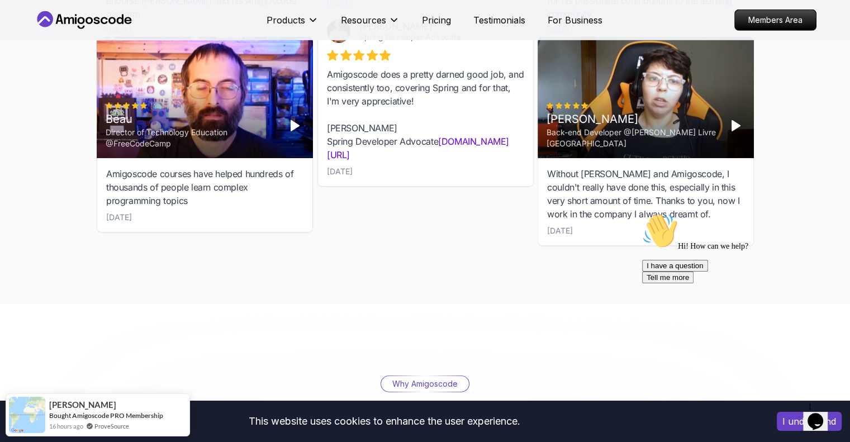
scroll to position [3668, 0]
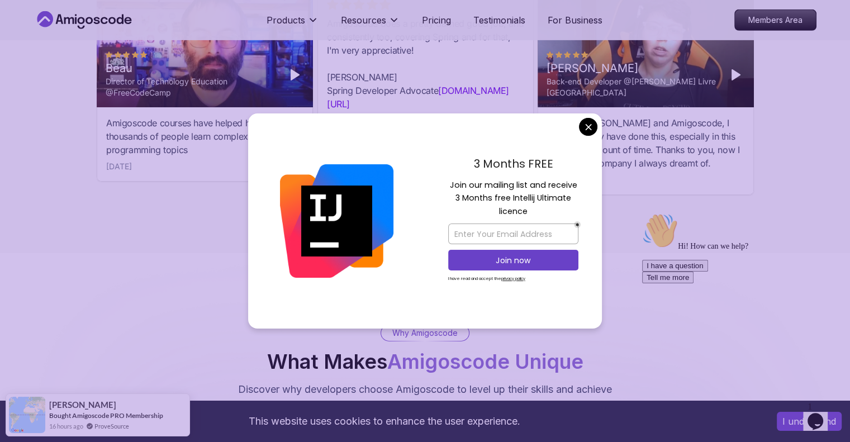
click at [591, 129] on div "Without [PERSON_NAME] and Amigoscode, I couldn't really have done this, especia…" at bounding box center [645, 143] width 197 height 54
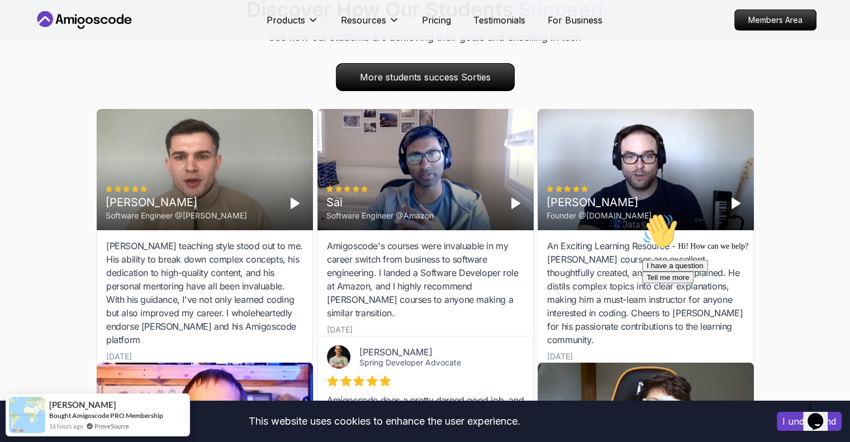
scroll to position [3202, 0]
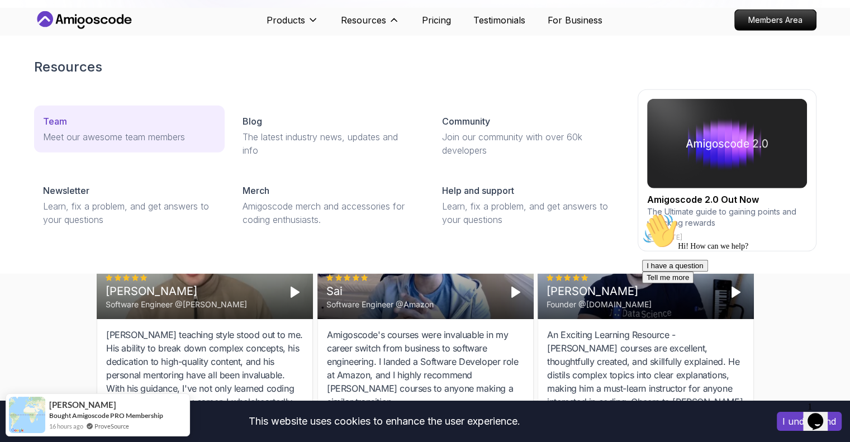
click at [159, 134] on p "Meet our awesome team members" at bounding box center [129, 136] width 173 height 13
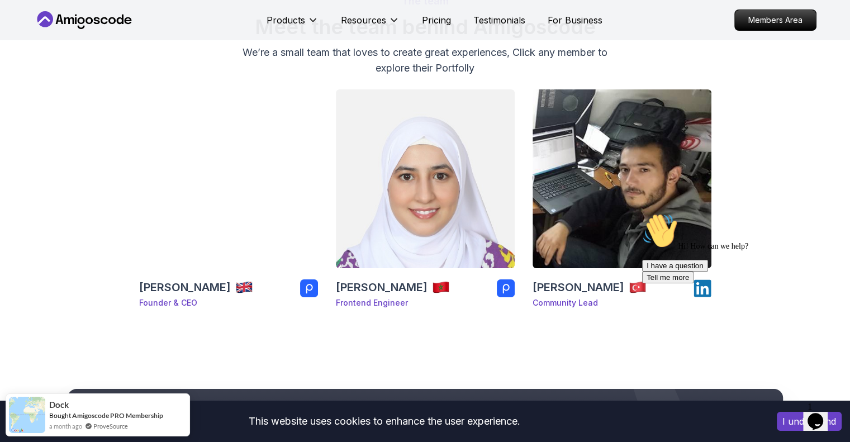
scroll to position [93, 0]
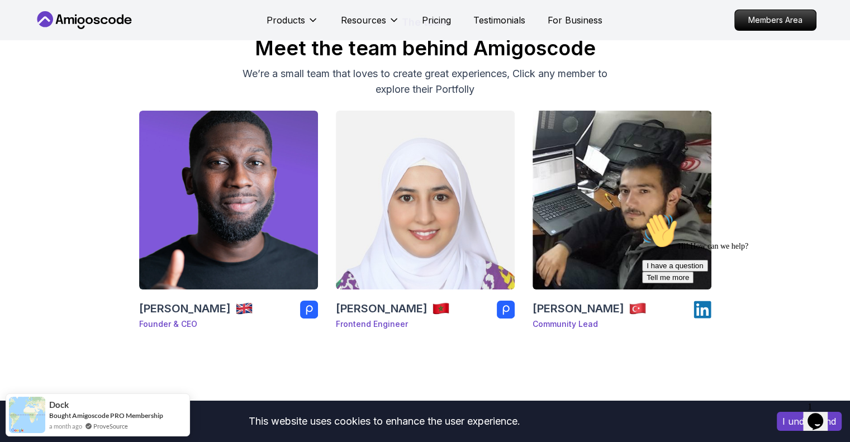
click at [101, 26] on icon at bounding box center [84, 20] width 101 height 18
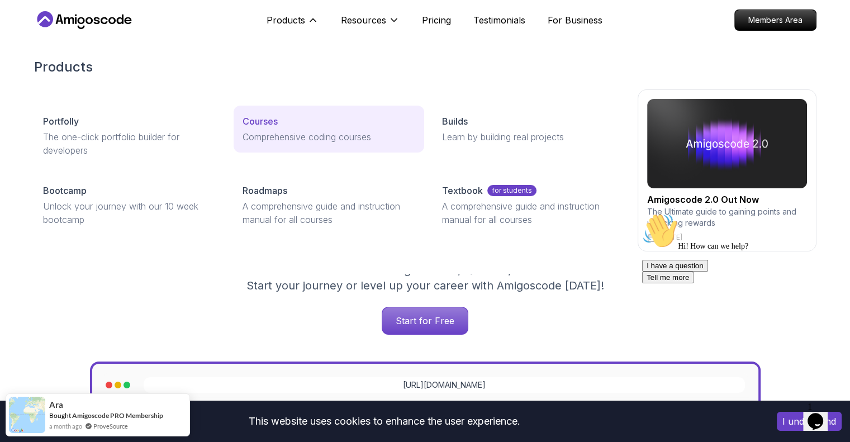
click at [296, 141] on p "Comprehensive coding courses" at bounding box center [329, 136] width 173 height 13
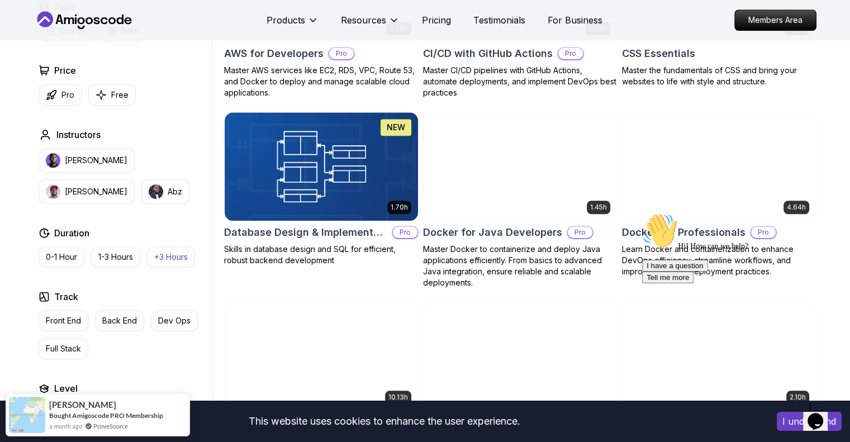
scroll to position [1118, 0]
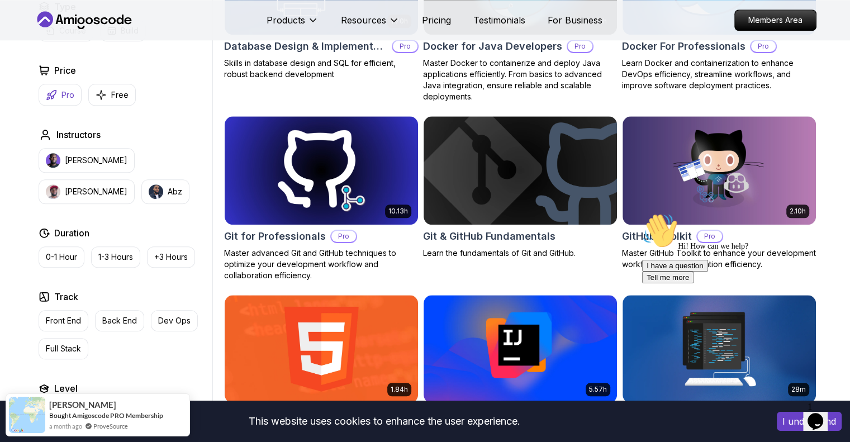
click at [77, 92] on button "Pro" at bounding box center [60, 95] width 43 height 22
click at [77, 36] on p "Course" at bounding box center [72, 30] width 27 height 11
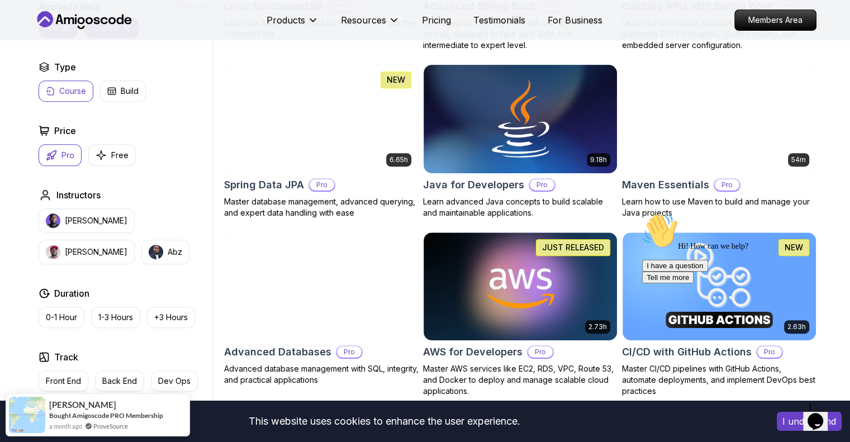
scroll to position [745, 0]
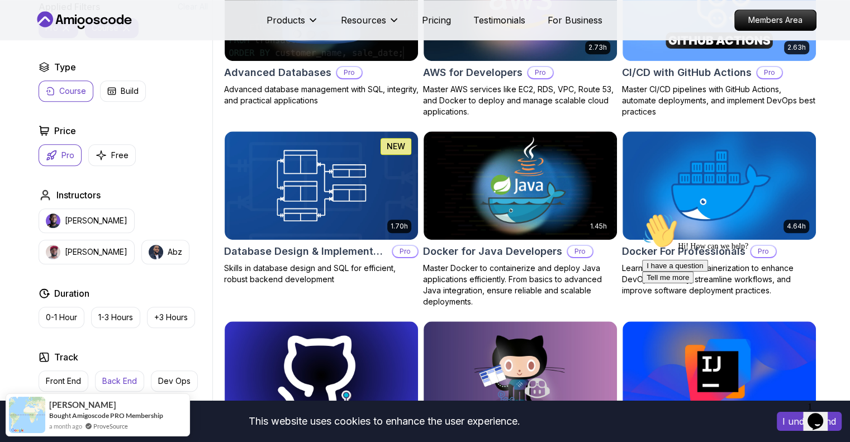
click at [120, 376] on p "Back End" at bounding box center [119, 381] width 35 height 11
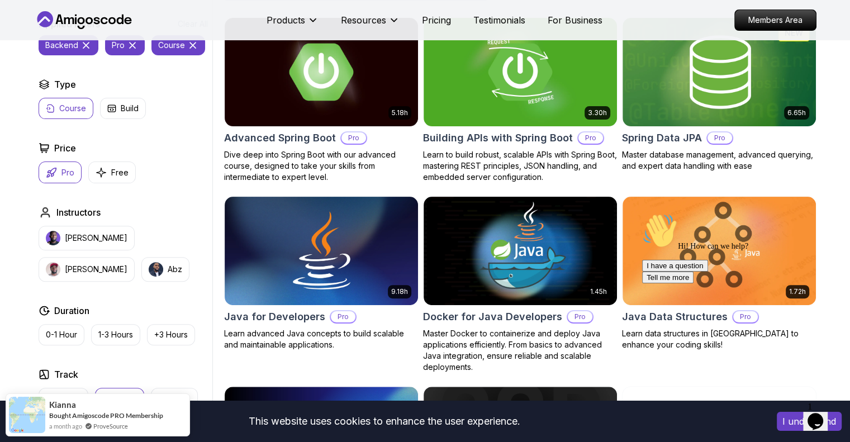
scroll to position [280, 0]
